Goal: Browse casually

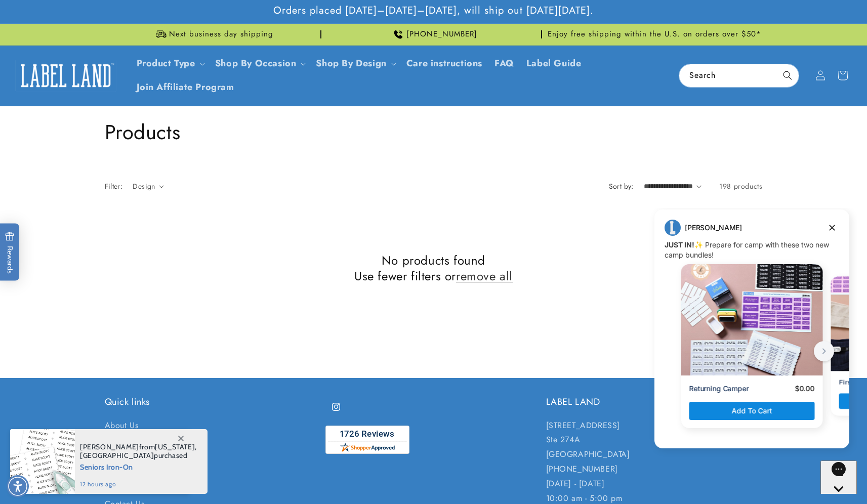
scroll to position [236, 0]
